Goal: Task Accomplishment & Management: Use online tool/utility

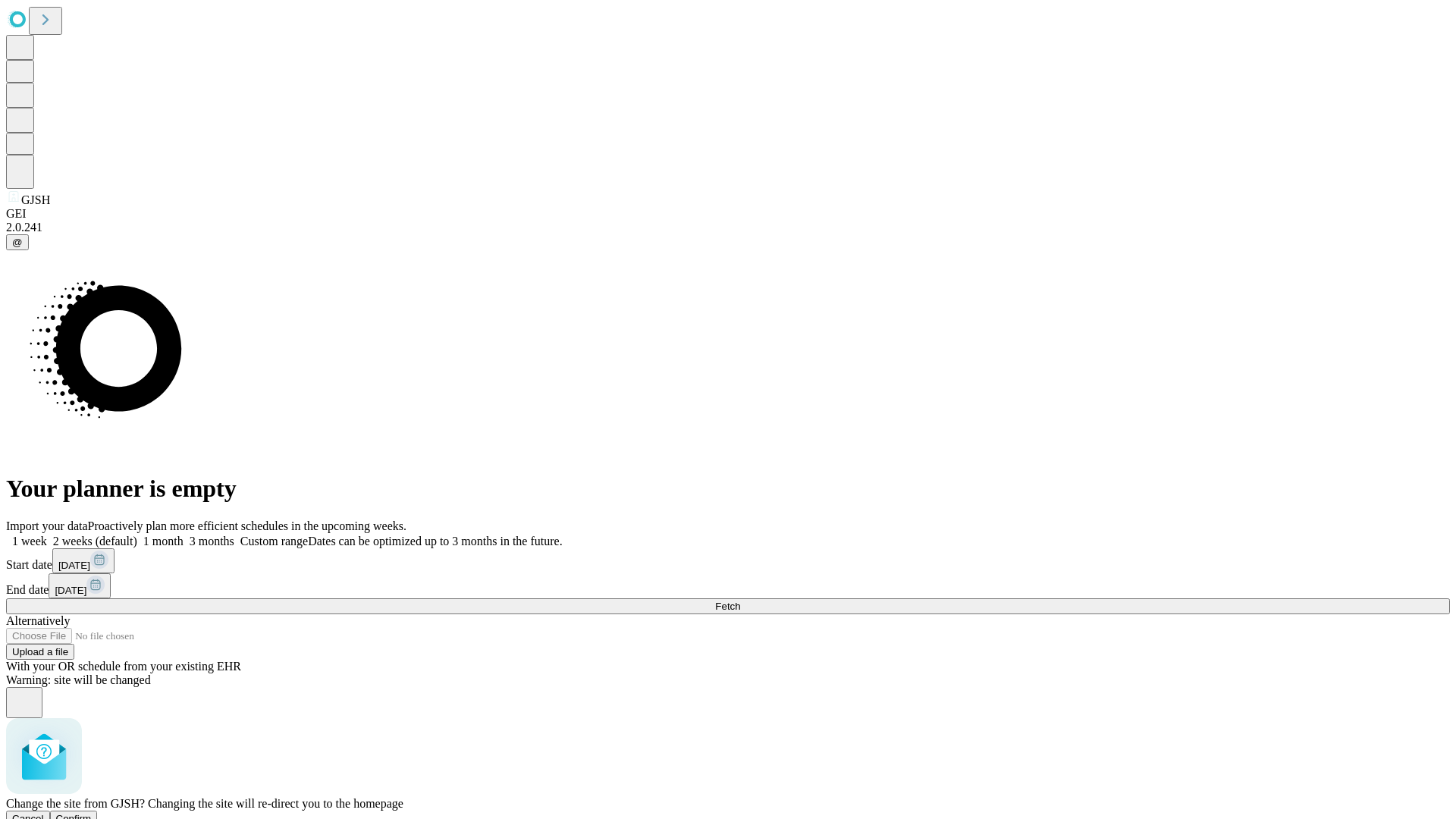
click at [91, 813] on span "Confirm" at bounding box center [74, 819] width 36 height 11
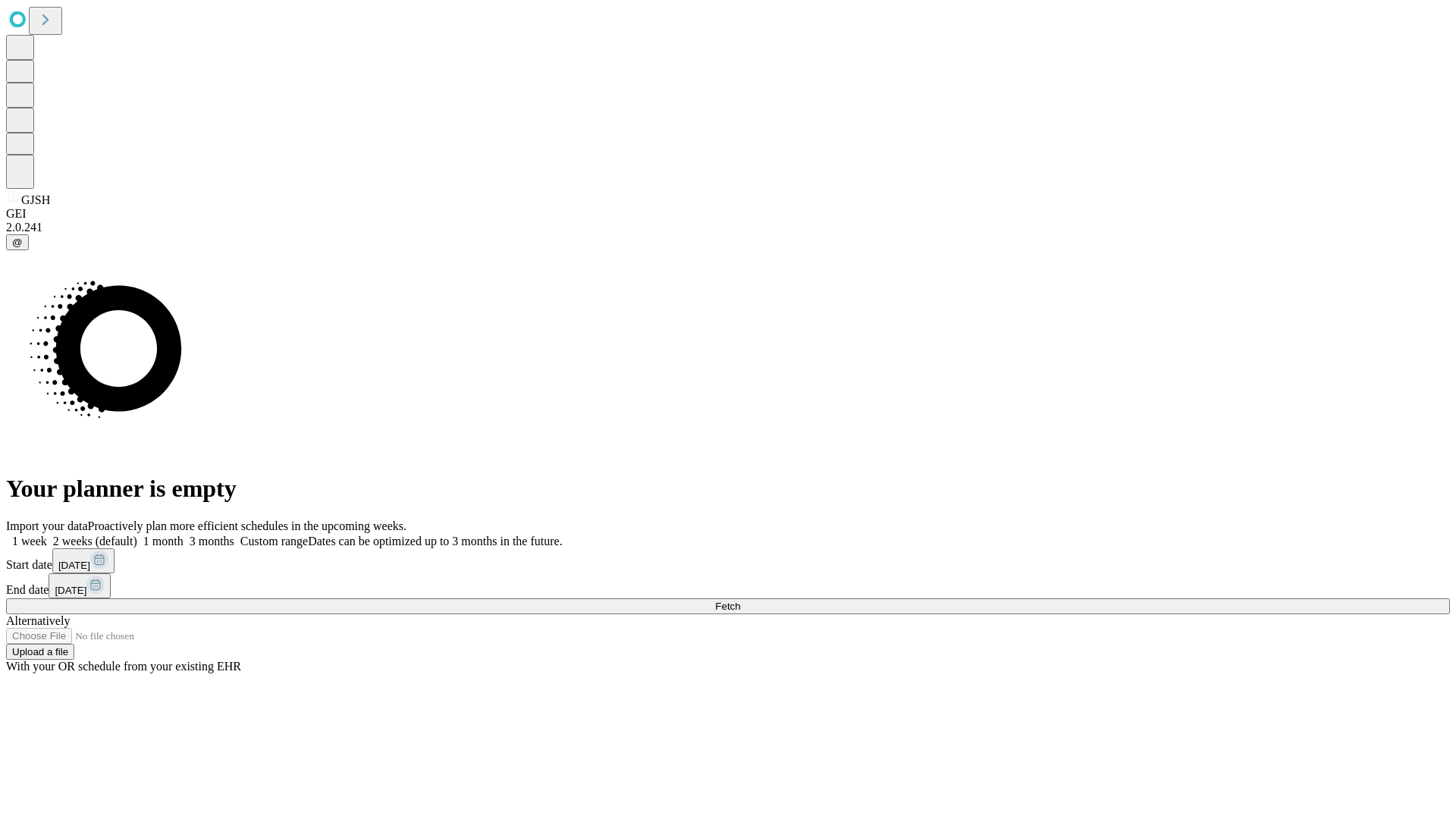
click at [47, 534] on label "1 week" at bounding box center [26, 541] width 41 height 13
click at [740, 600] on span "Fetch" at bounding box center [728, 606] width 25 height 11
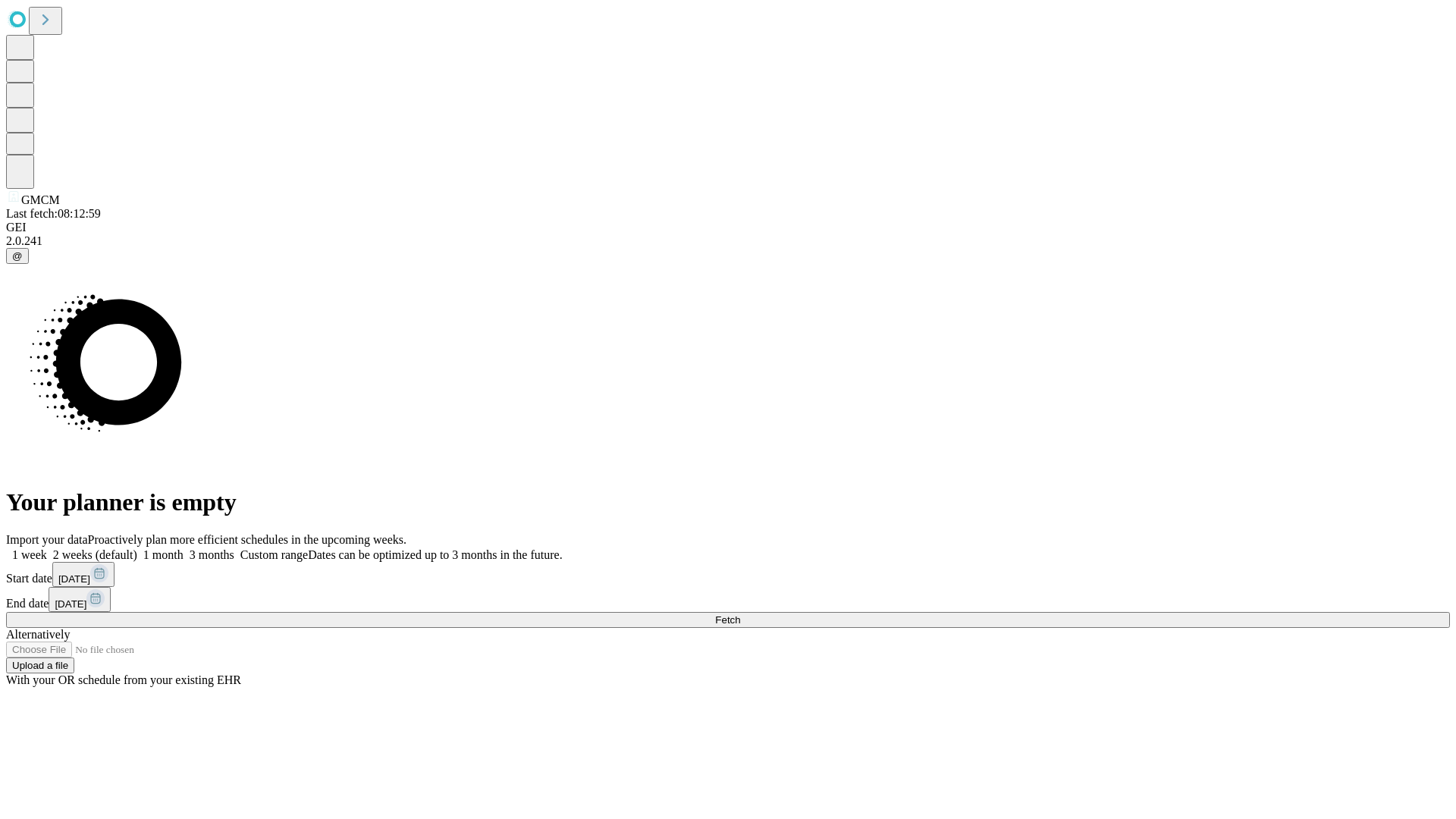
click at [47, 548] on label "1 week" at bounding box center [26, 555] width 41 height 13
click at [740, 614] on span "Fetch" at bounding box center [728, 620] width 25 height 11
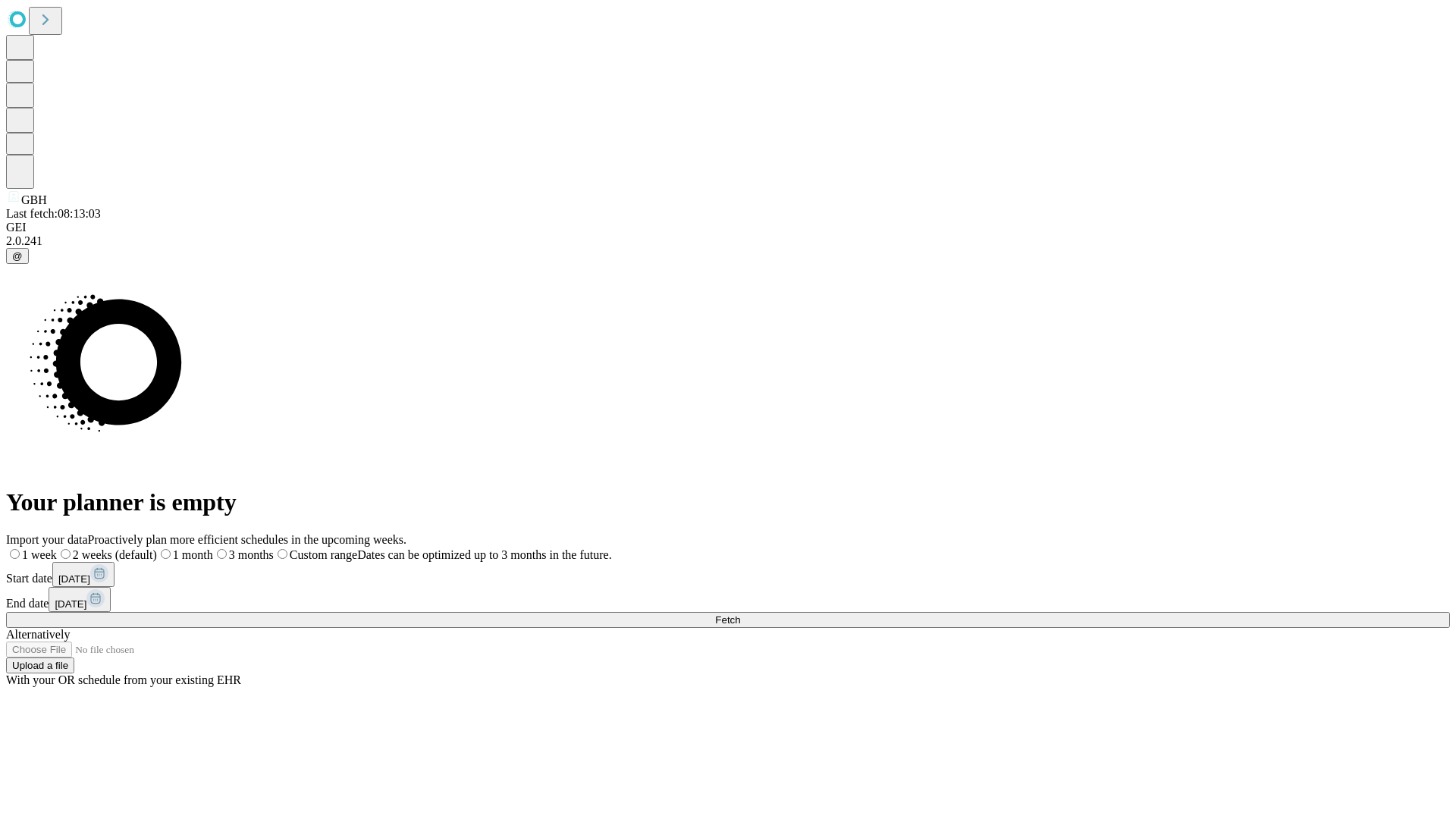
click at [57, 548] on label "1 week" at bounding box center [31, 555] width 51 height 13
click at [740, 614] on span "Fetch" at bounding box center [728, 620] width 25 height 11
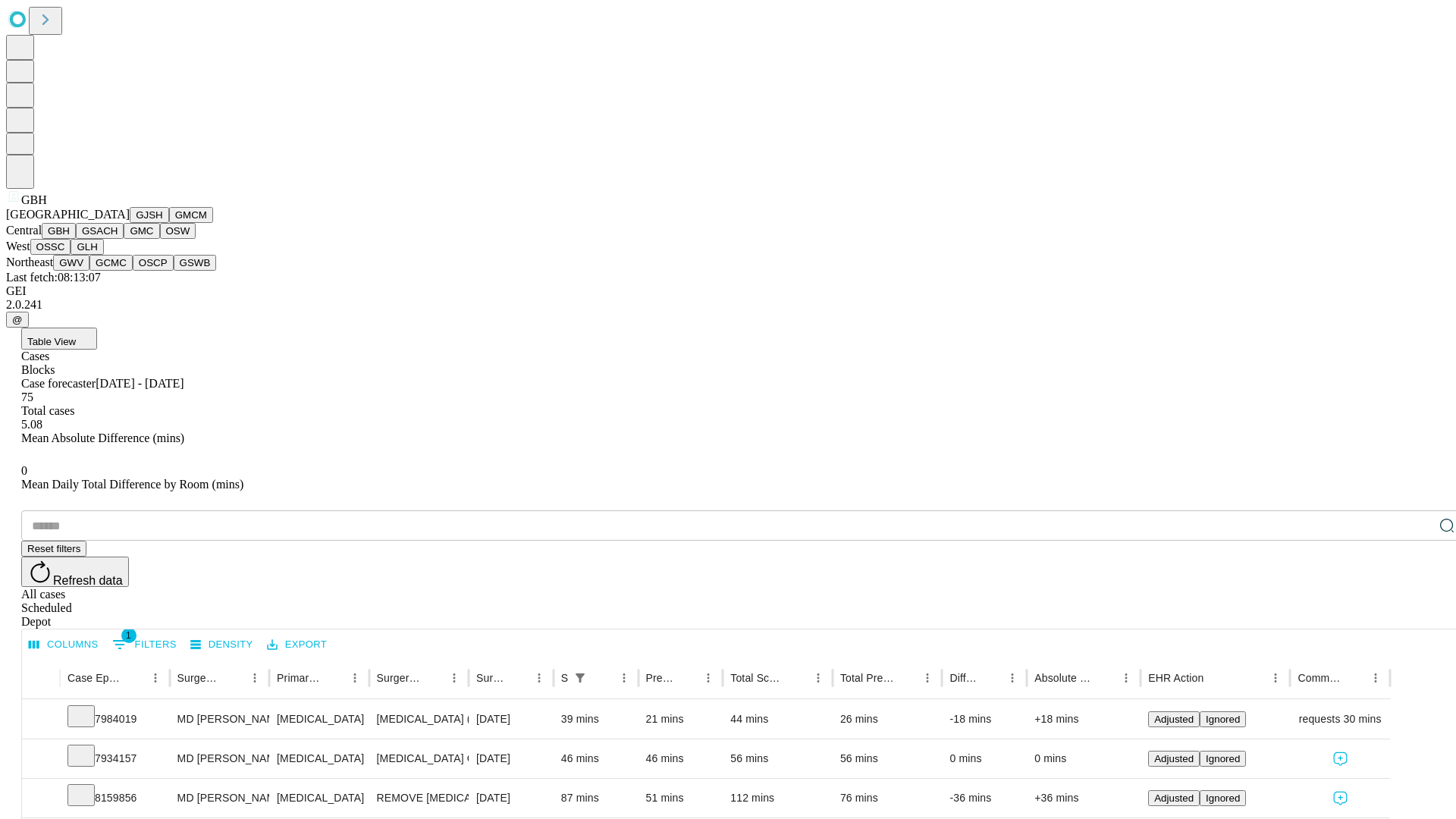
click at [117, 239] on button "GSACH" at bounding box center [100, 231] width 48 height 16
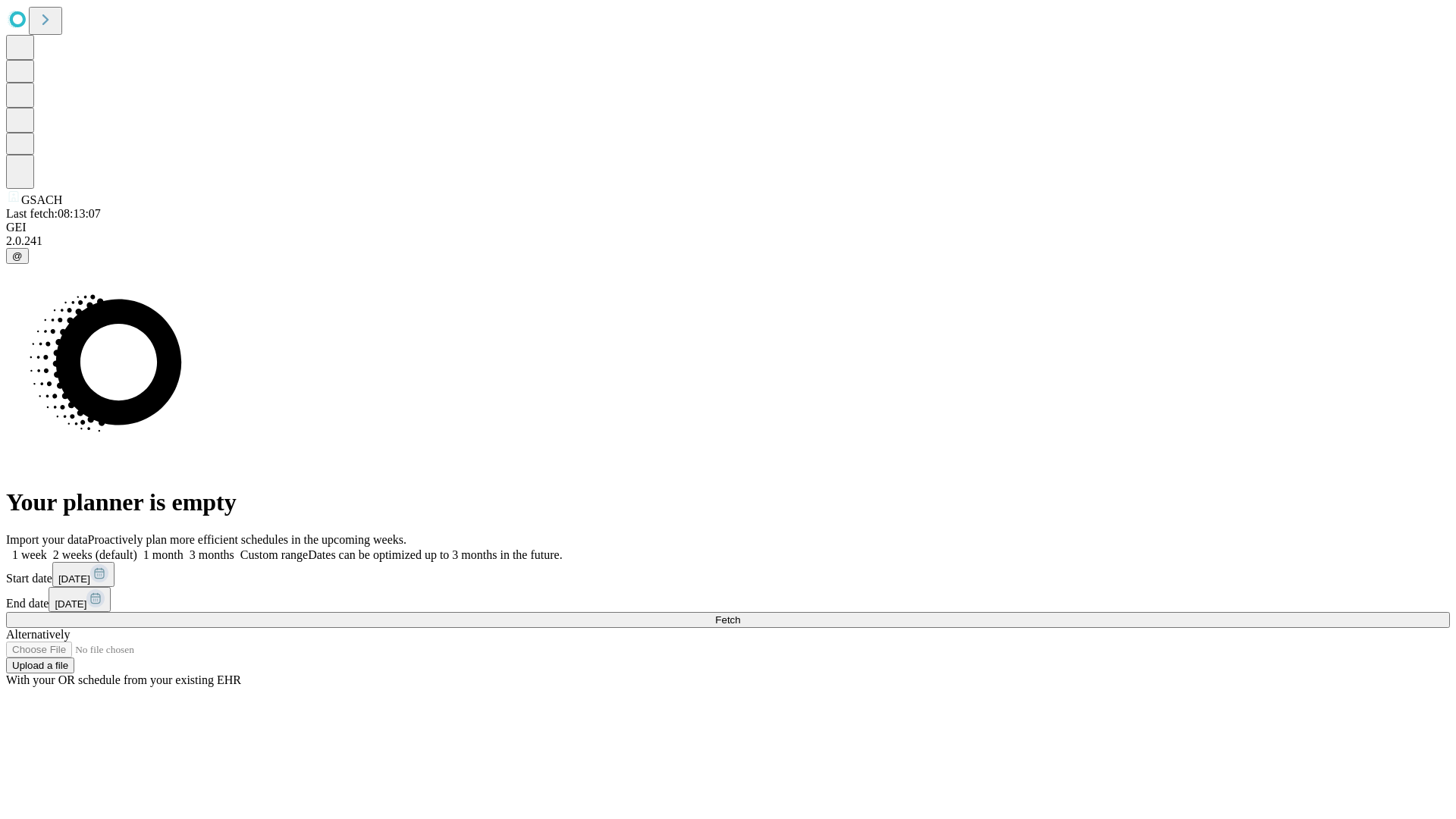
click at [47, 548] on label "1 week" at bounding box center [26, 555] width 41 height 13
click at [740, 614] on span "Fetch" at bounding box center [728, 620] width 25 height 11
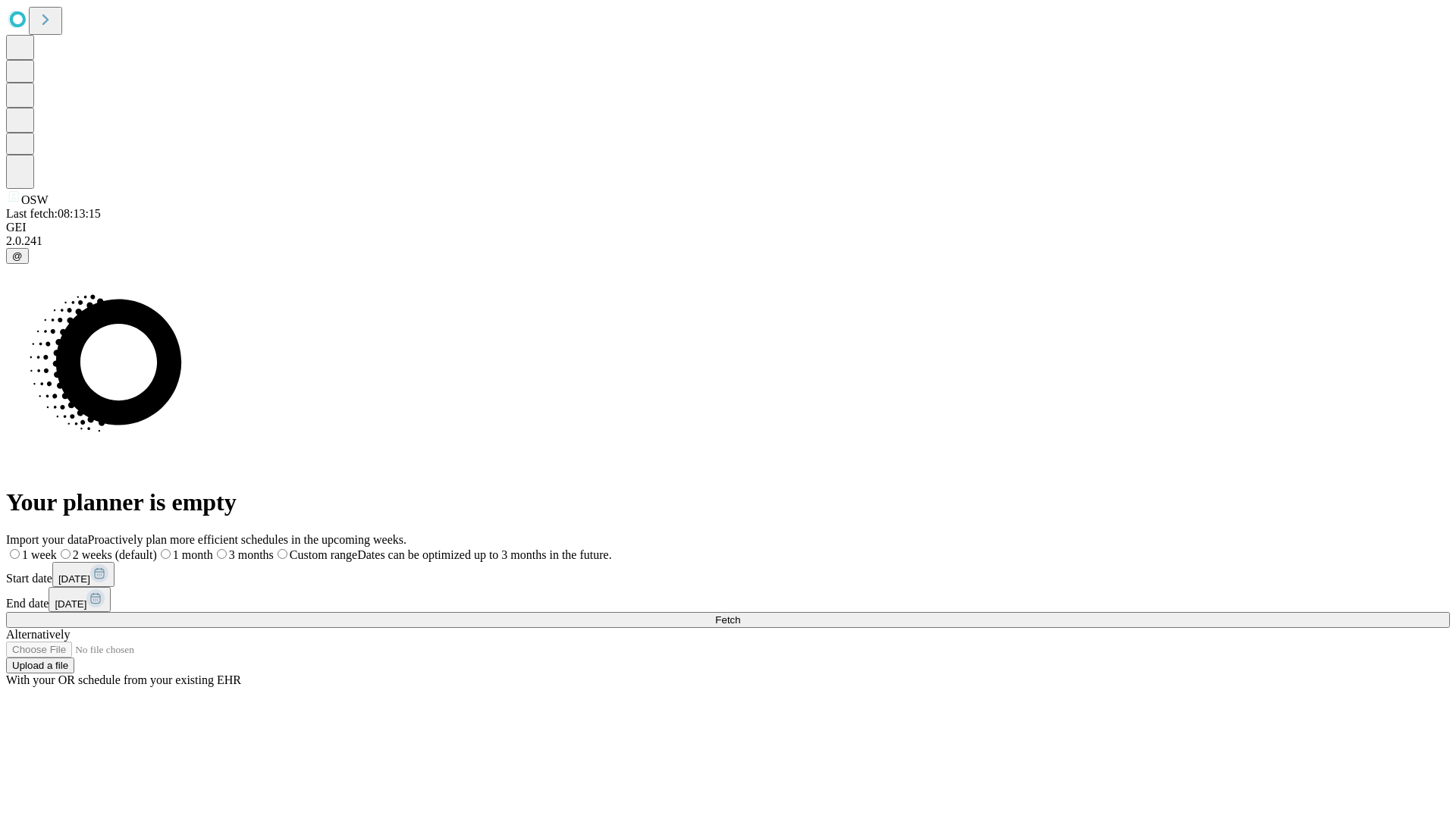
click at [57, 548] on label "1 week" at bounding box center [31, 555] width 51 height 13
click at [740, 614] on span "Fetch" at bounding box center [728, 620] width 25 height 11
click at [47, 548] on label "1 week" at bounding box center [26, 555] width 41 height 13
click at [740, 614] on span "Fetch" at bounding box center [728, 620] width 25 height 11
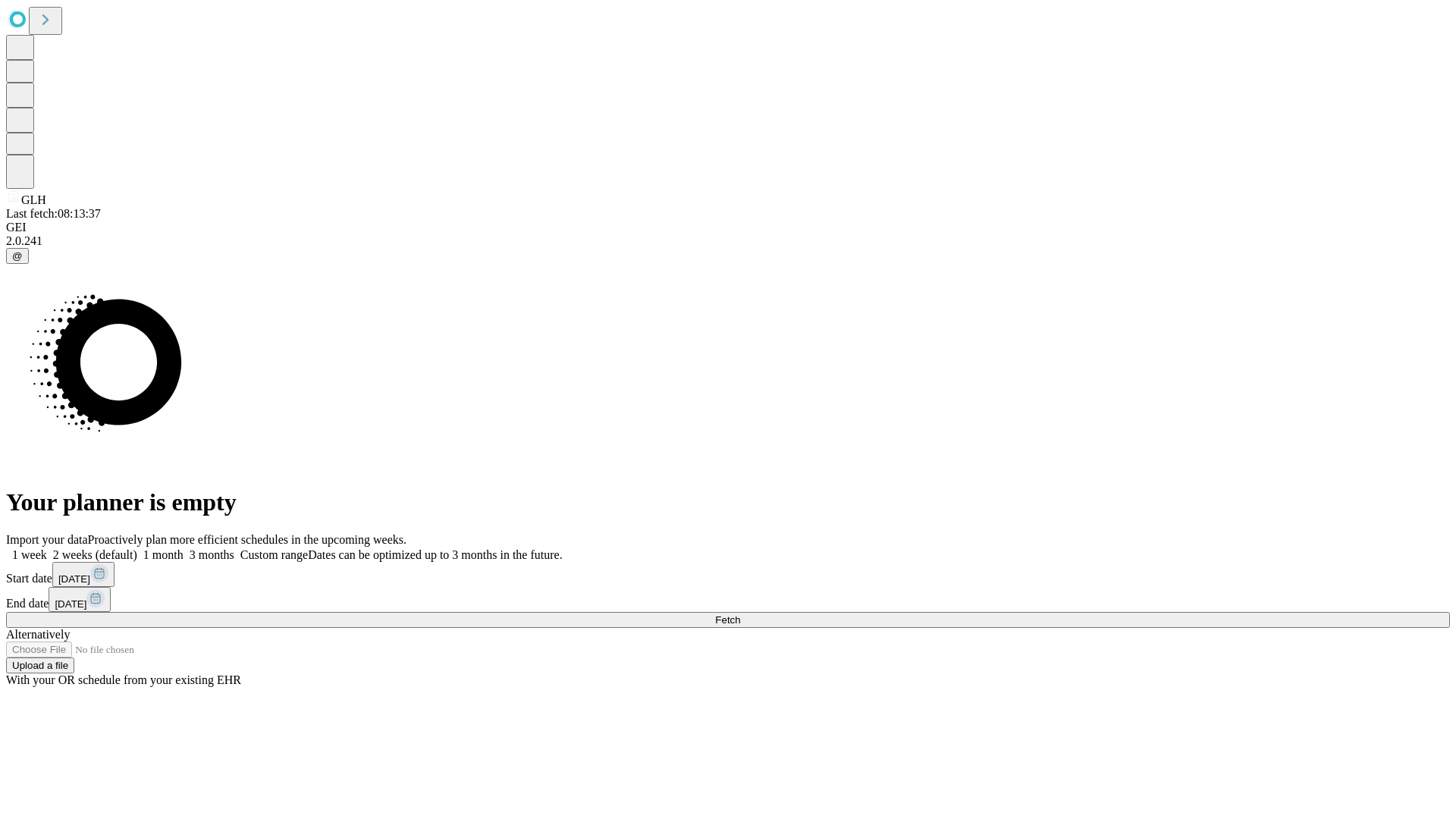
click at [740, 614] on span "Fetch" at bounding box center [728, 620] width 25 height 11
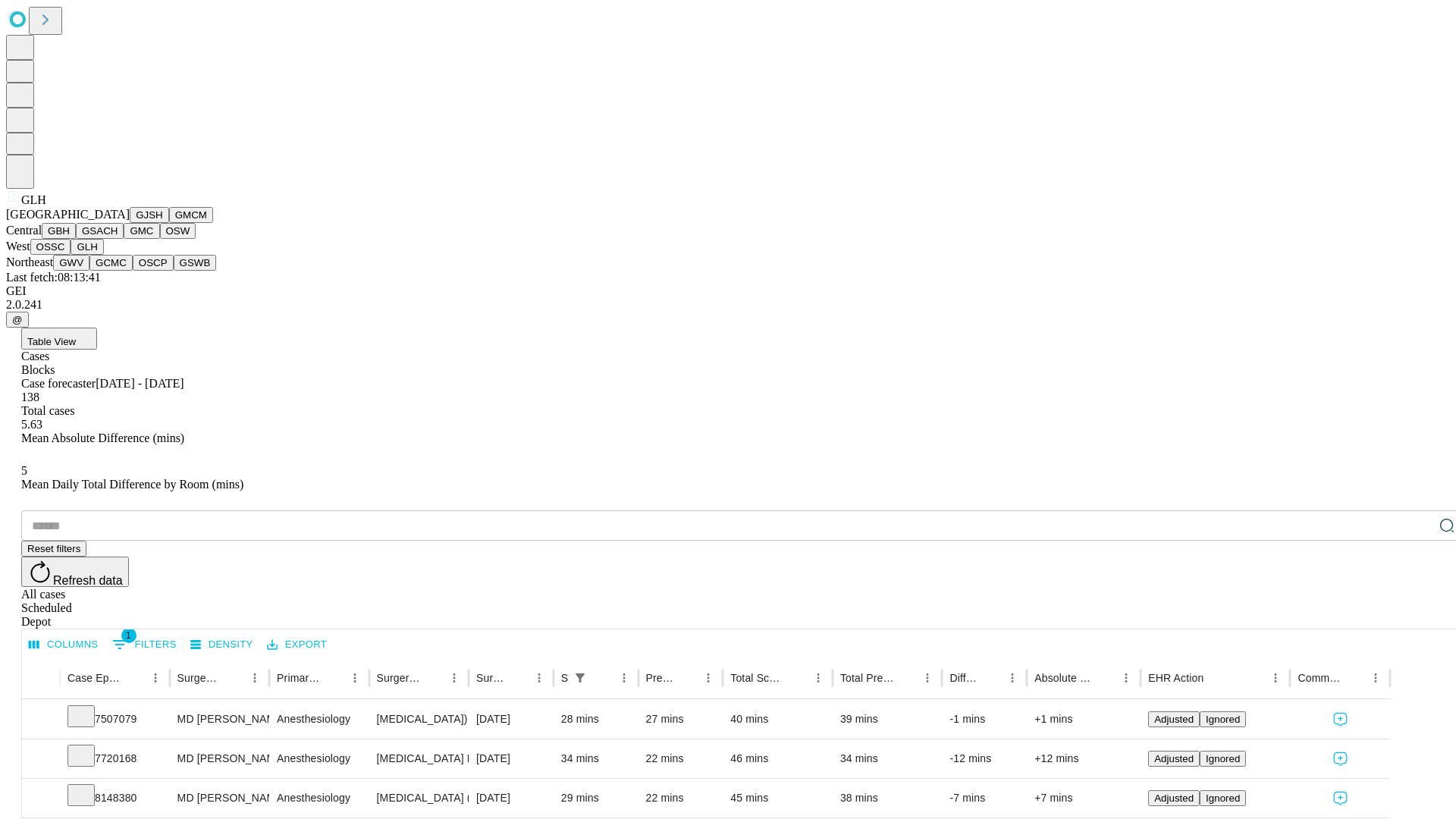
click at [90, 271] on button "GWV" at bounding box center [71, 263] width 37 height 16
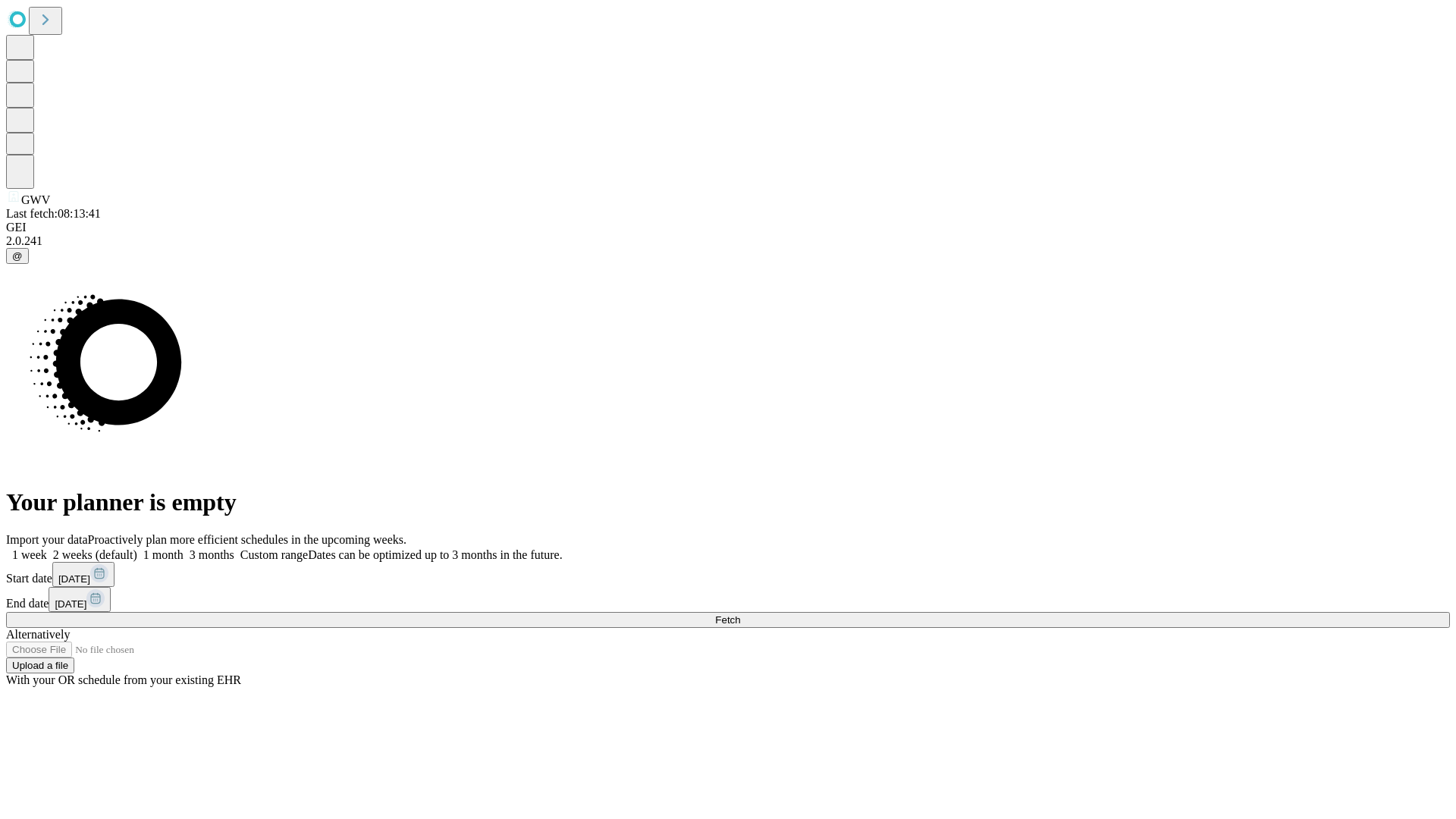
click at [47, 548] on label "1 week" at bounding box center [26, 555] width 41 height 13
click at [740, 614] on span "Fetch" at bounding box center [728, 620] width 25 height 11
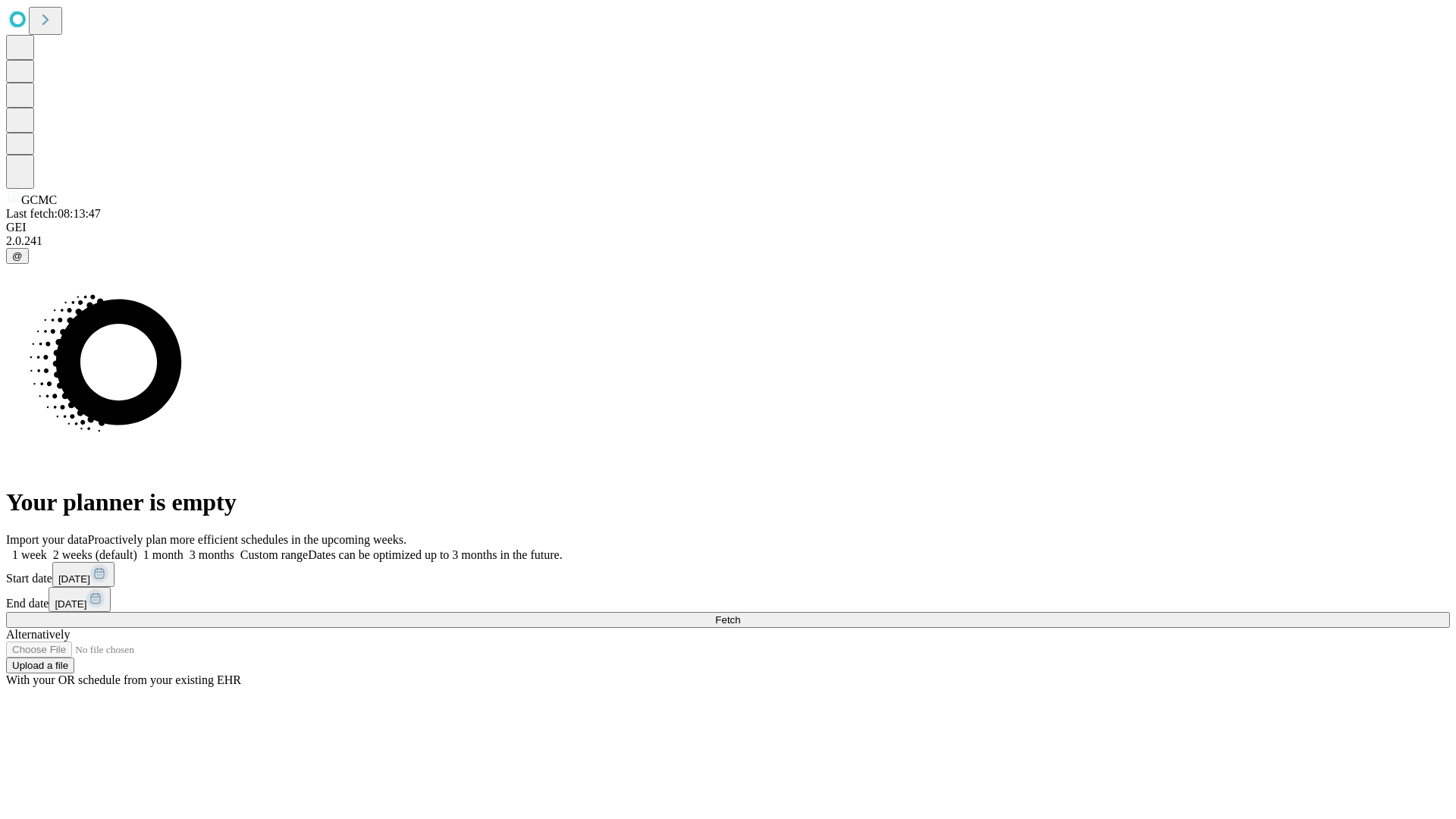
click at [47, 548] on label "1 week" at bounding box center [26, 555] width 41 height 13
click at [740, 614] on span "Fetch" at bounding box center [728, 620] width 25 height 11
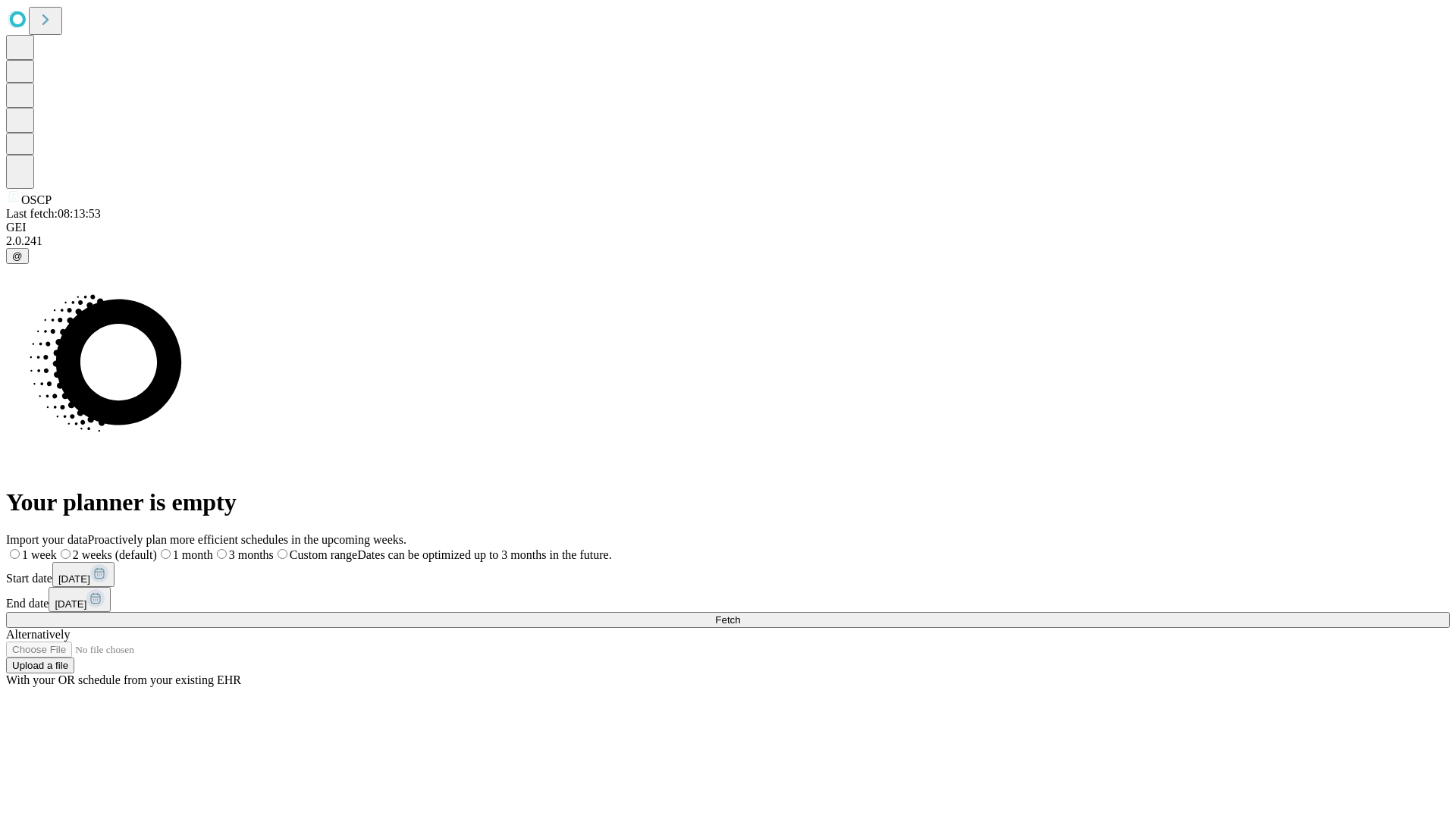
click at [740, 614] on span "Fetch" at bounding box center [728, 620] width 25 height 11
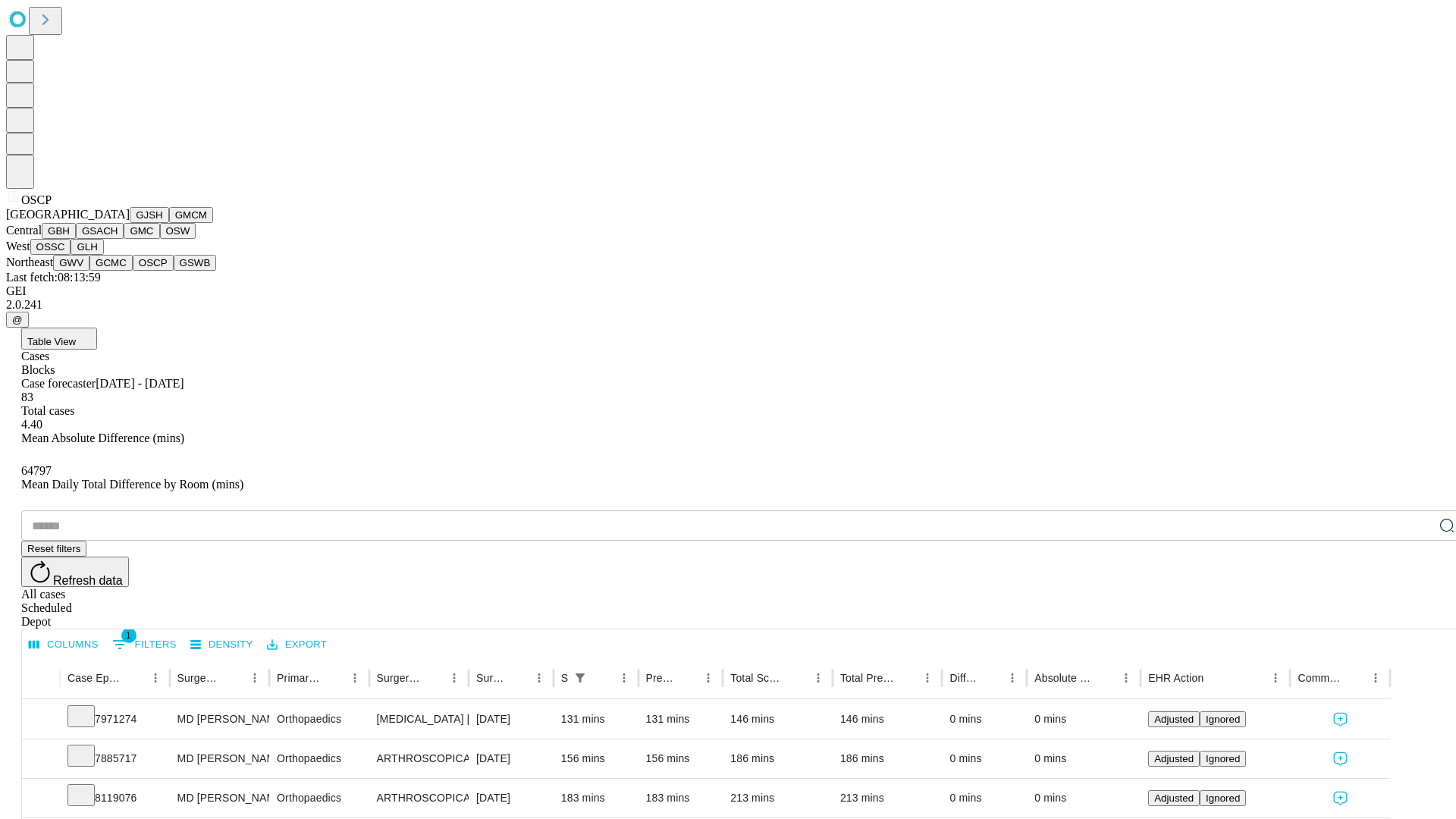
click at [174, 271] on button "GSWB" at bounding box center [195, 263] width 43 height 16
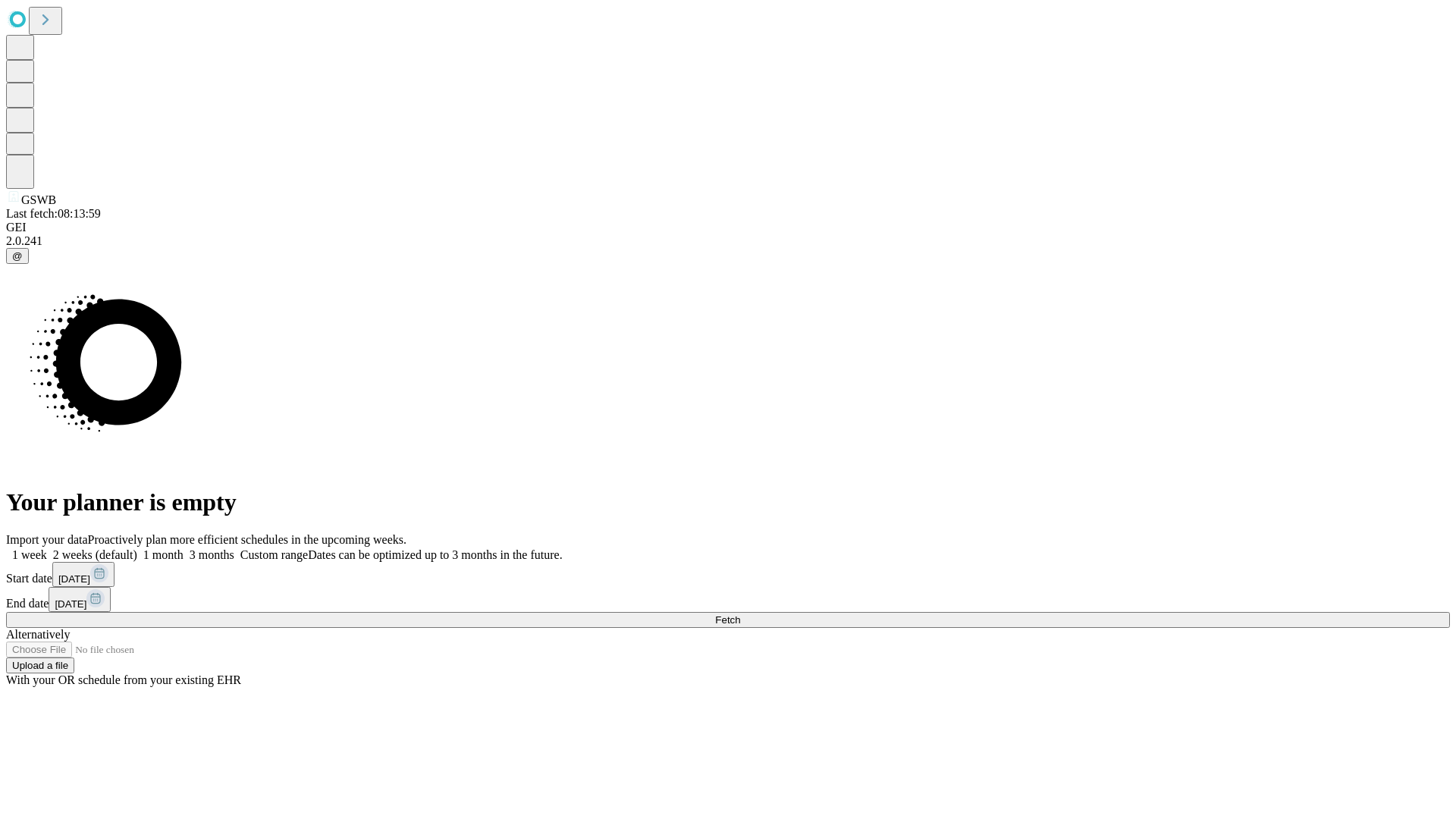
click at [47, 548] on label "1 week" at bounding box center [26, 555] width 41 height 13
click at [740, 614] on span "Fetch" at bounding box center [728, 620] width 25 height 11
